Goal: Task Accomplishment & Management: Use online tool/utility

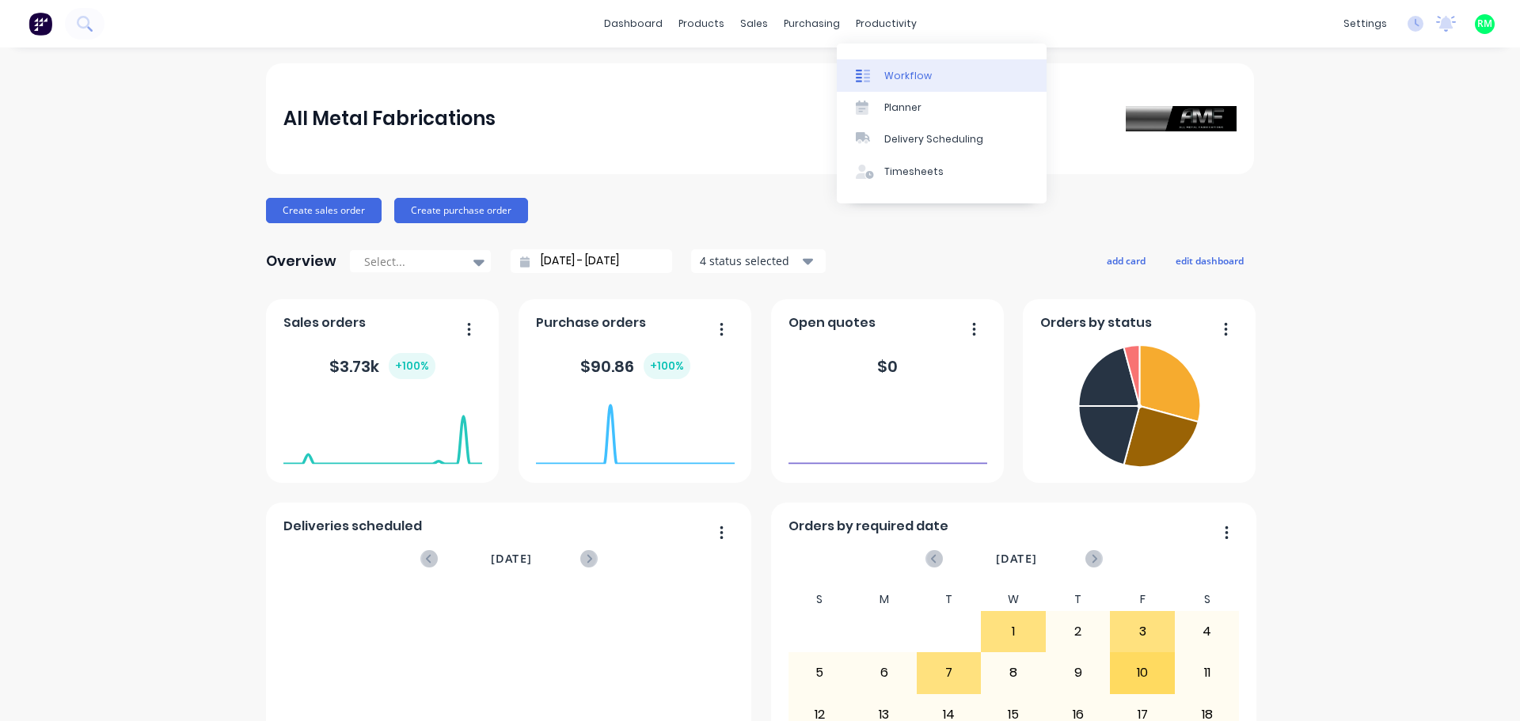
click at [905, 74] on div "Workflow" at bounding box center [908, 76] width 48 height 14
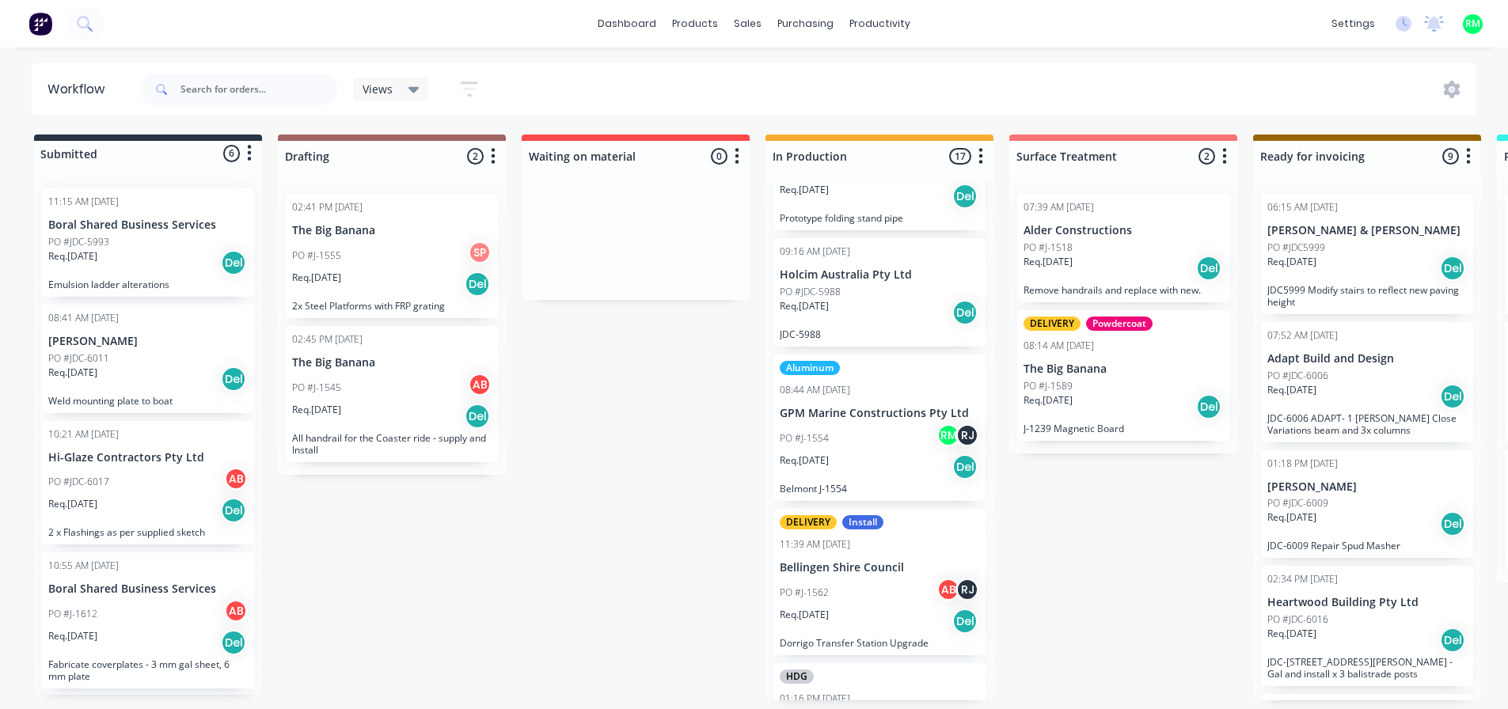
scroll to position [1073, 0]
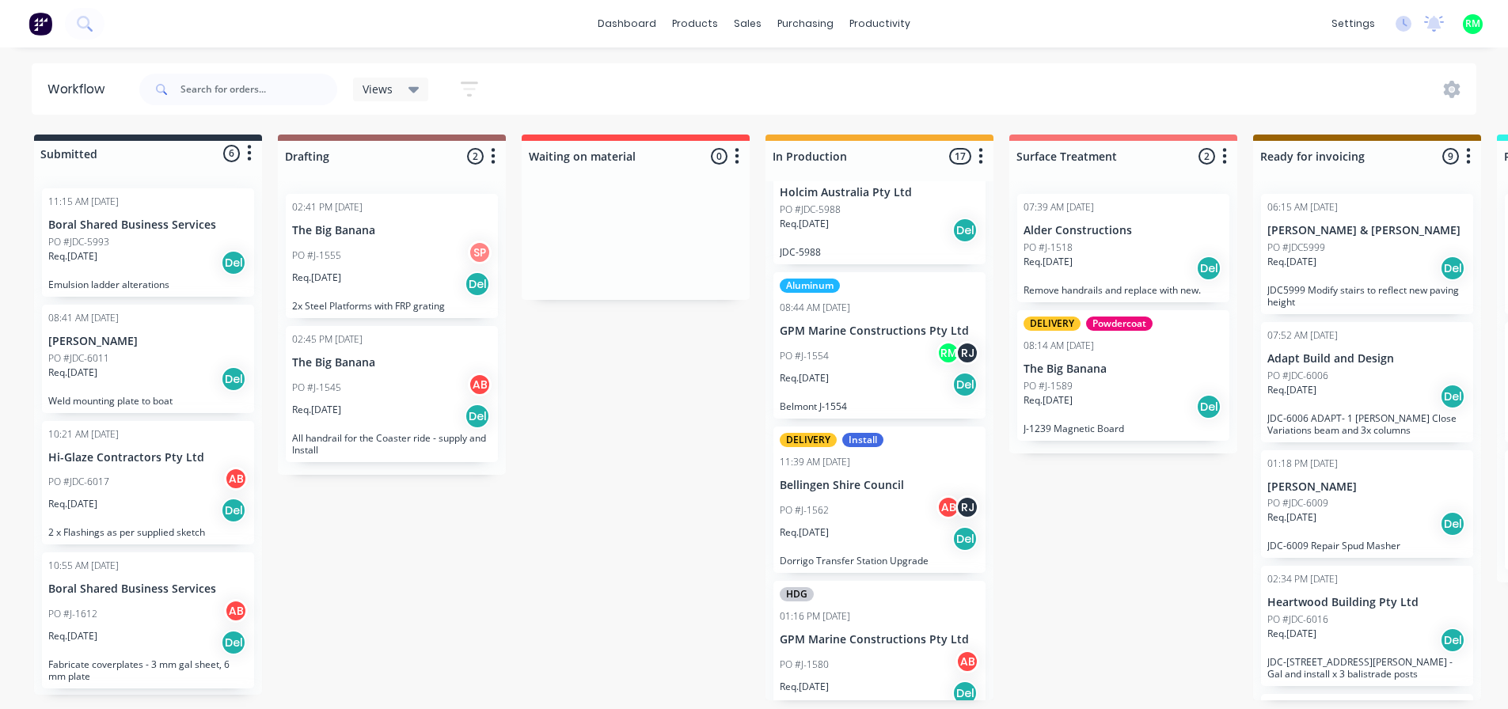
click at [848, 341] on div "PO #J-1554 RM RJ" at bounding box center [880, 356] width 200 height 30
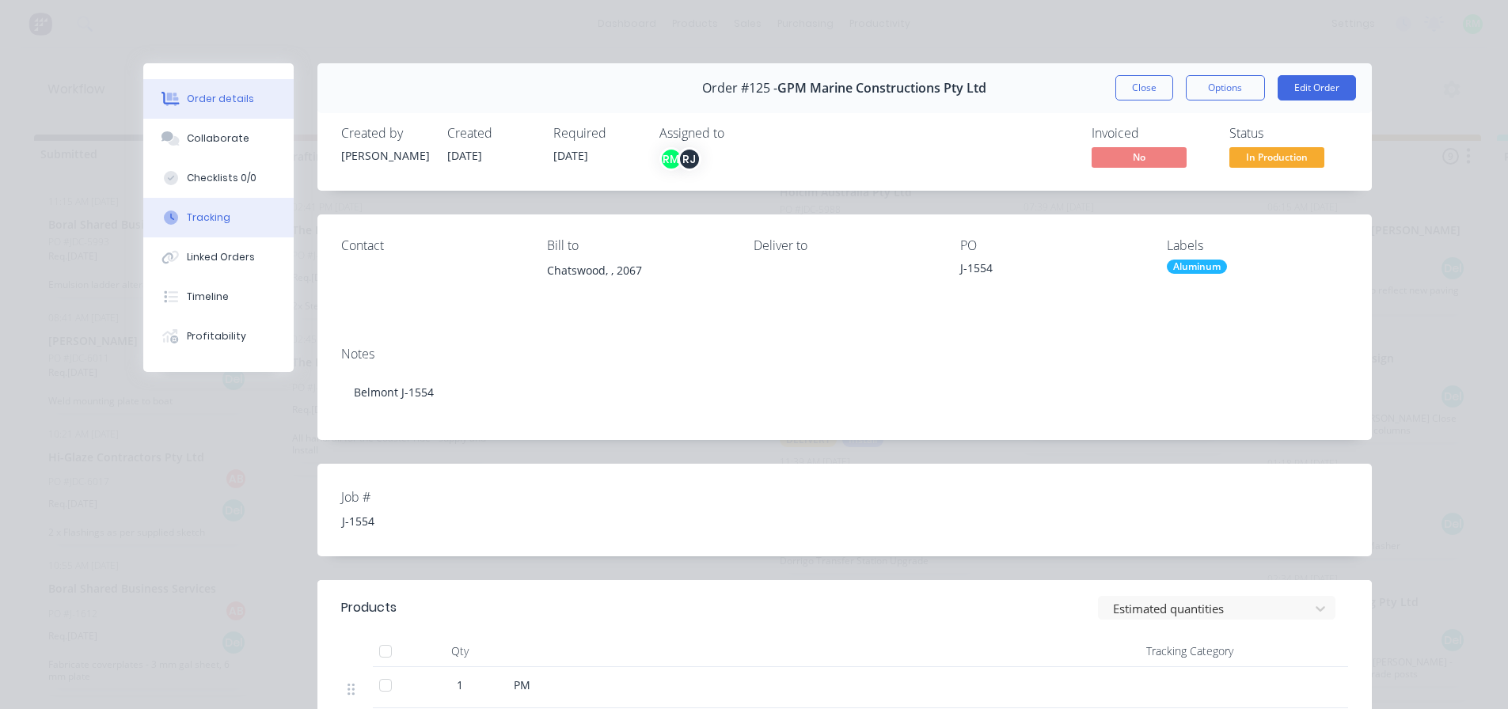
click at [196, 220] on div "Tracking" at bounding box center [209, 218] width 44 height 14
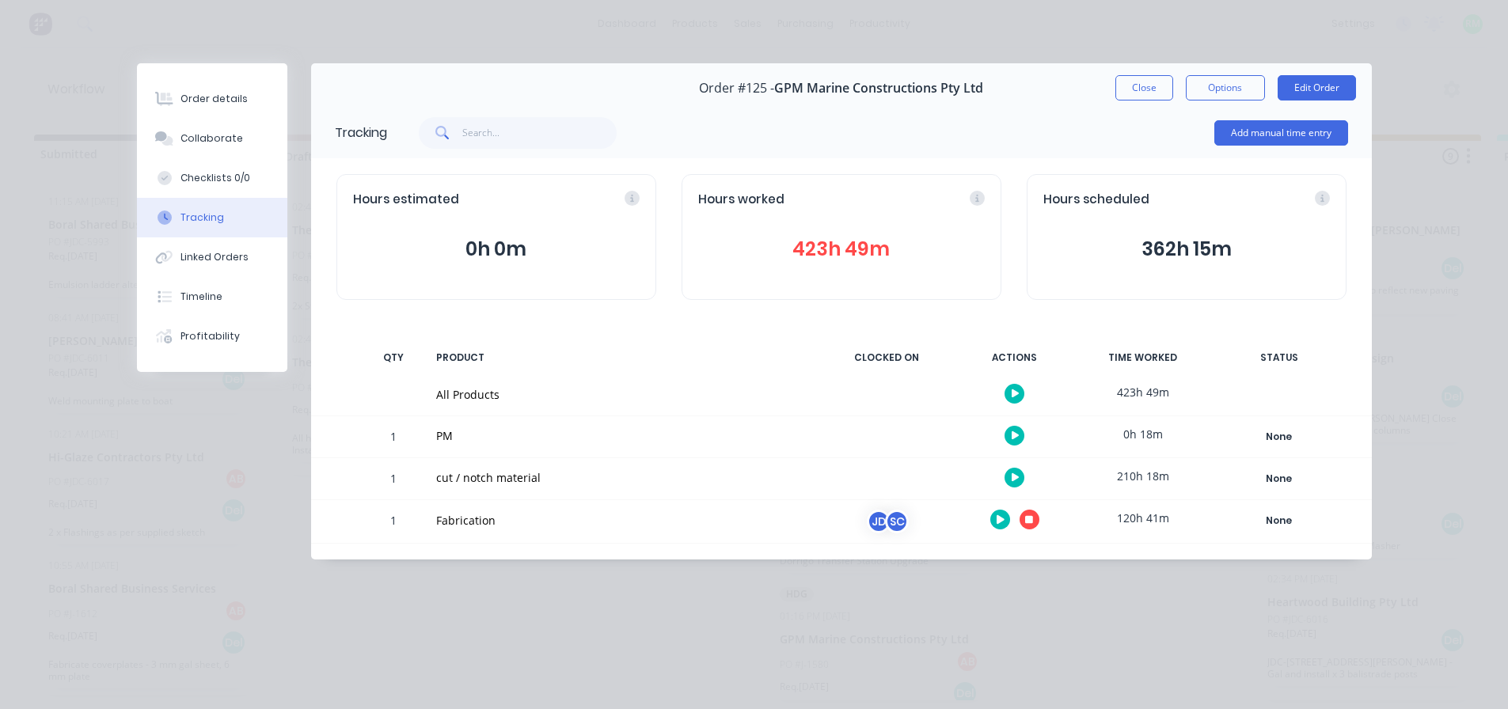
click at [997, 518] on icon "button" at bounding box center [1001, 520] width 8 height 10
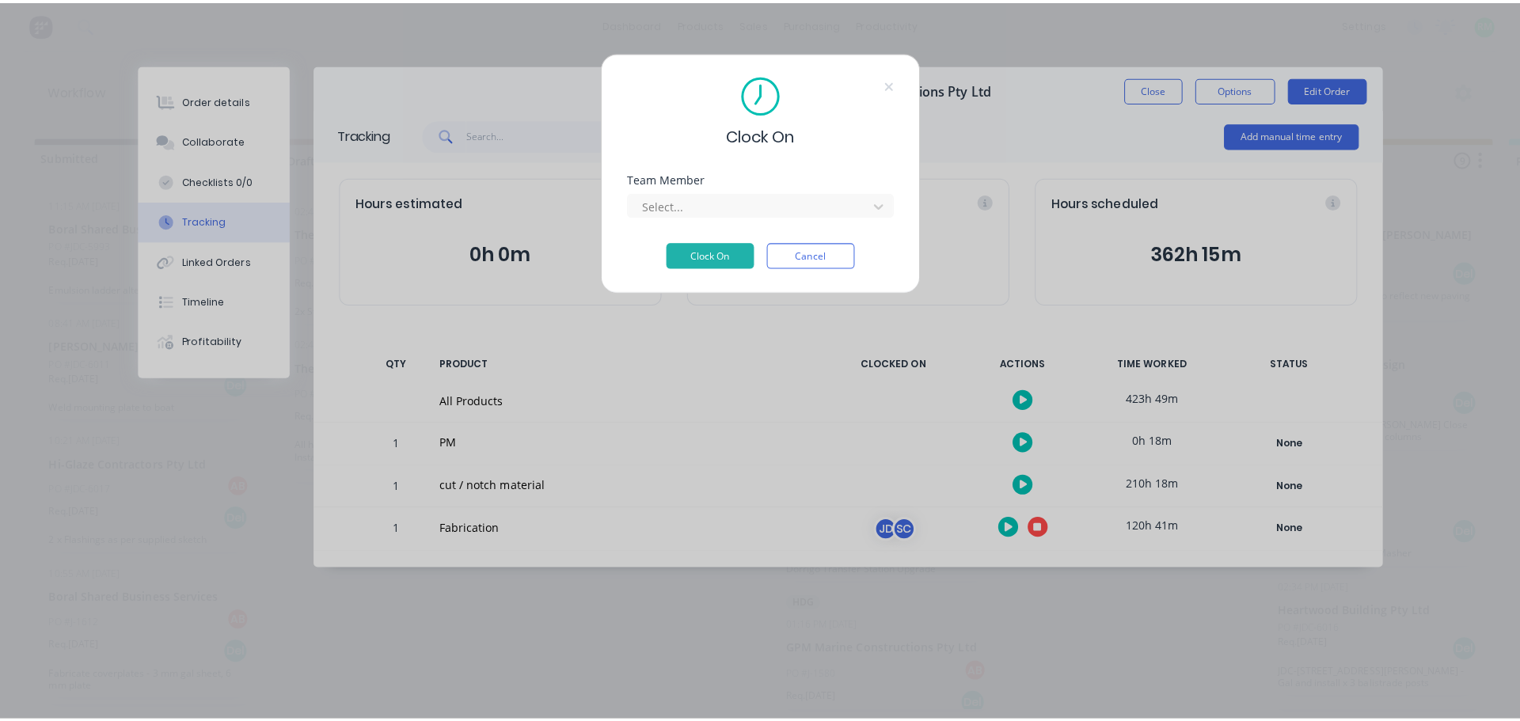
scroll to position [0, 0]
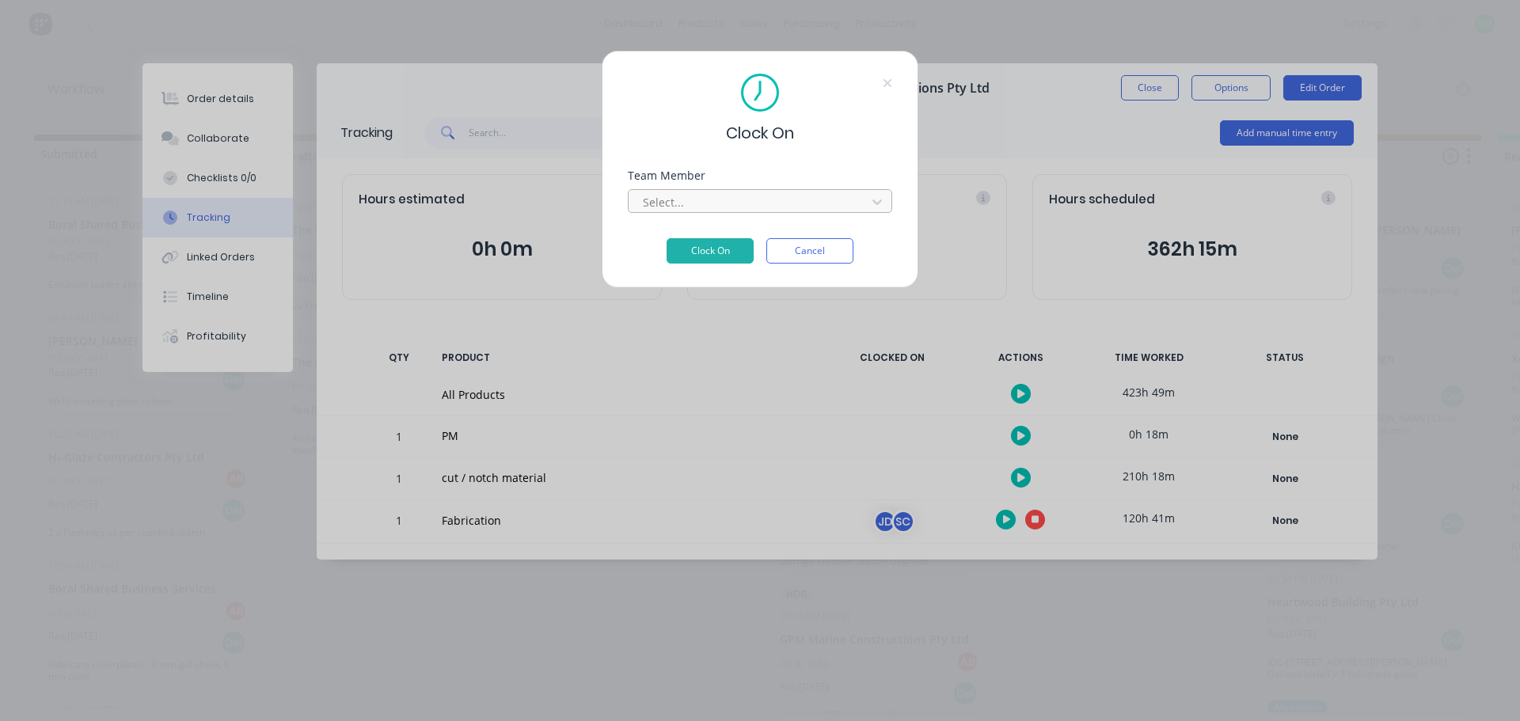
click at [716, 197] on div at bounding box center [749, 202] width 217 height 20
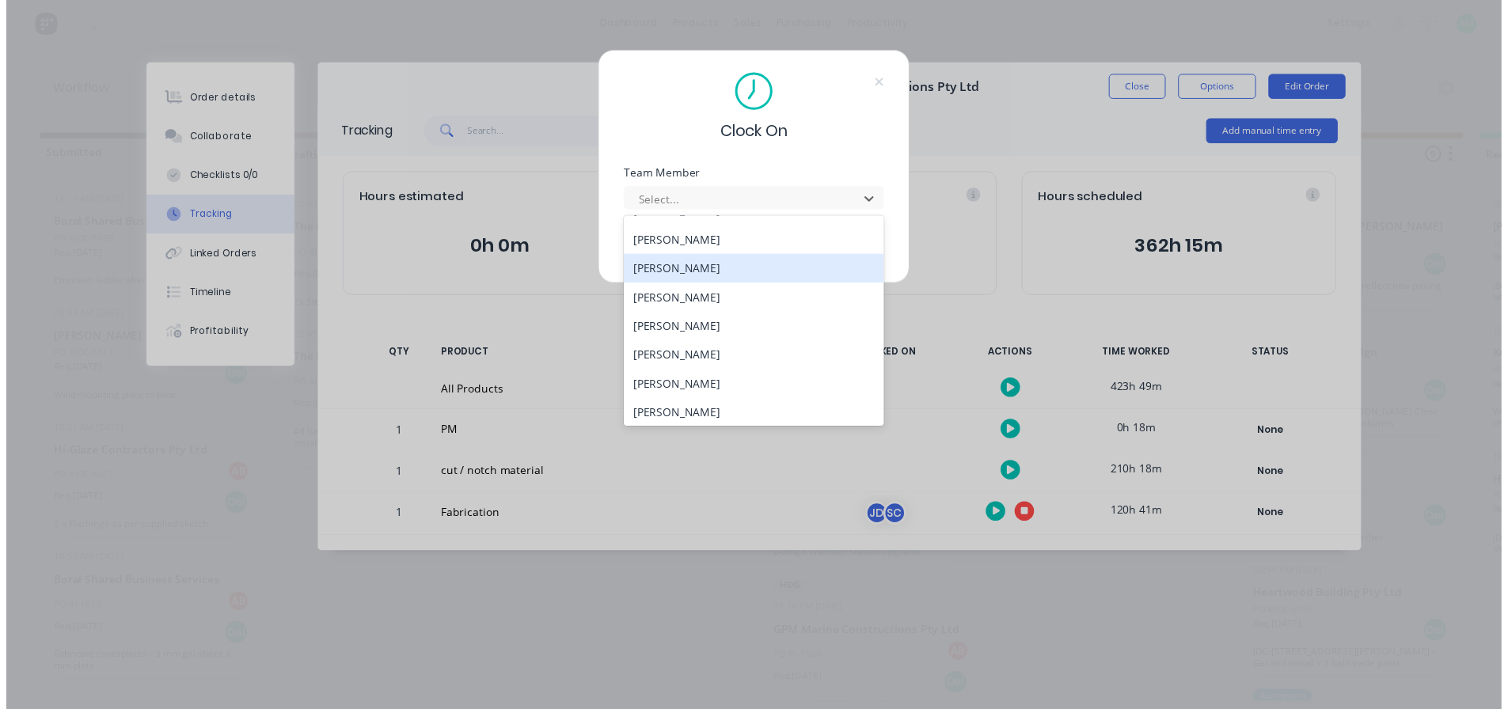
scroll to position [317, 0]
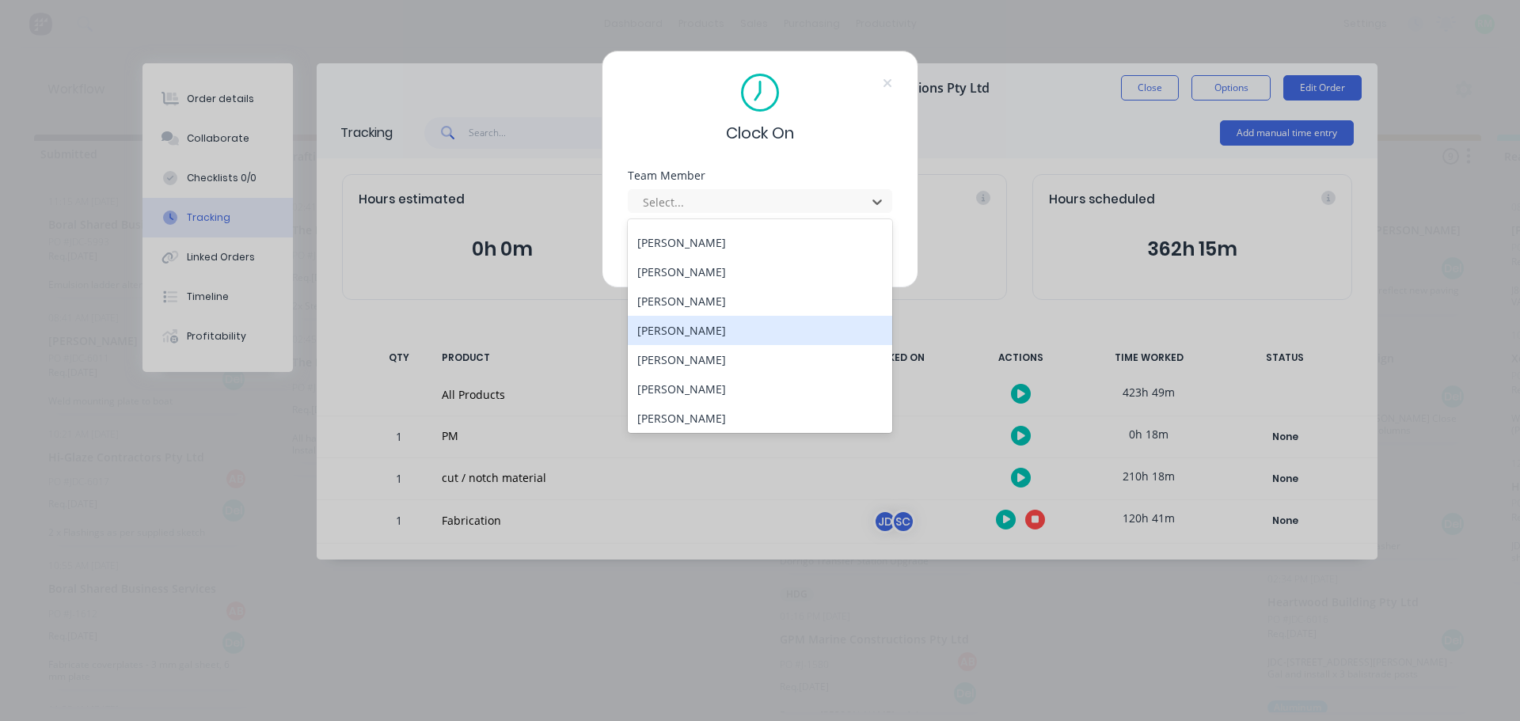
click at [713, 329] on div "[PERSON_NAME]" at bounding box center [760, 330] width 264 height 29
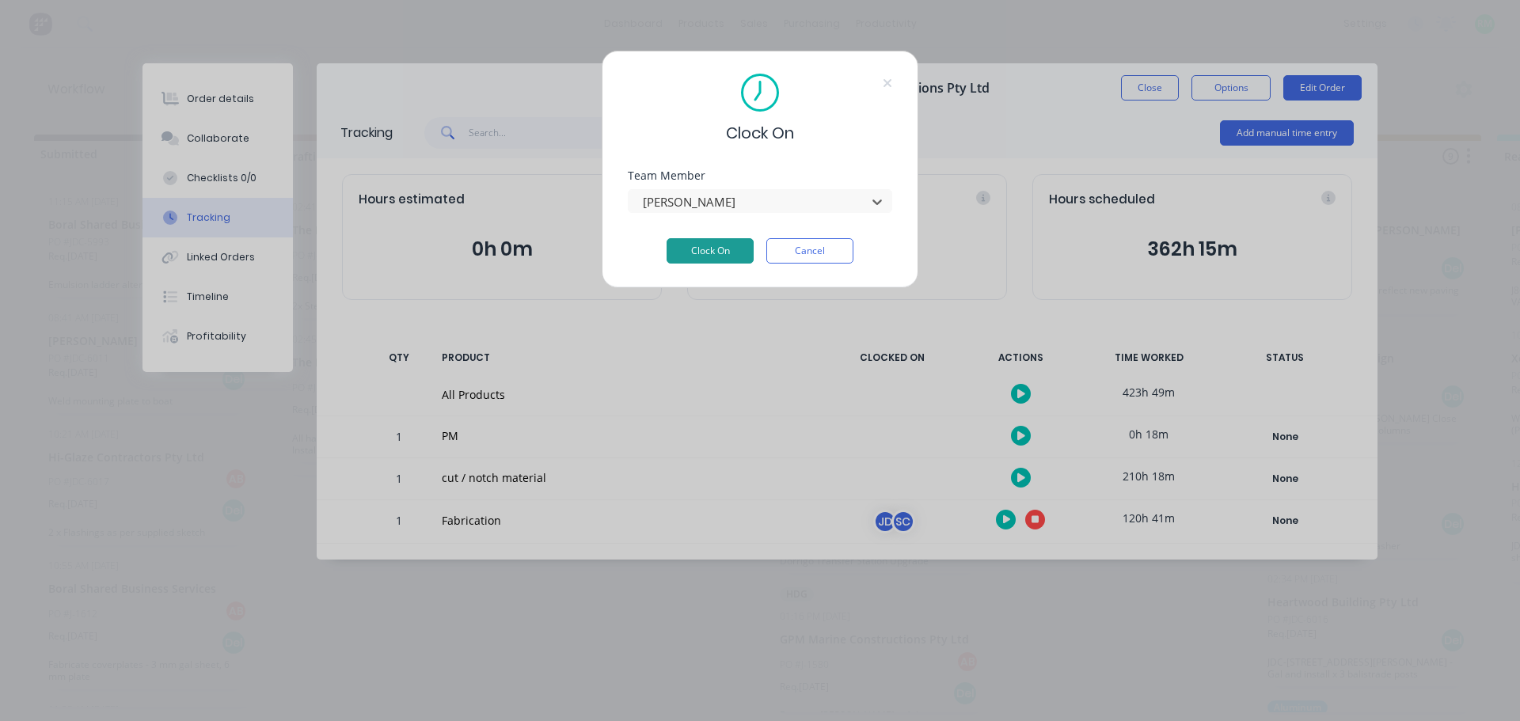
click at [727, 245] on button "Clock On" at bounding box center [710, 250] width 87 height 25
